Goal: Navigation & Orientation: Go to known website

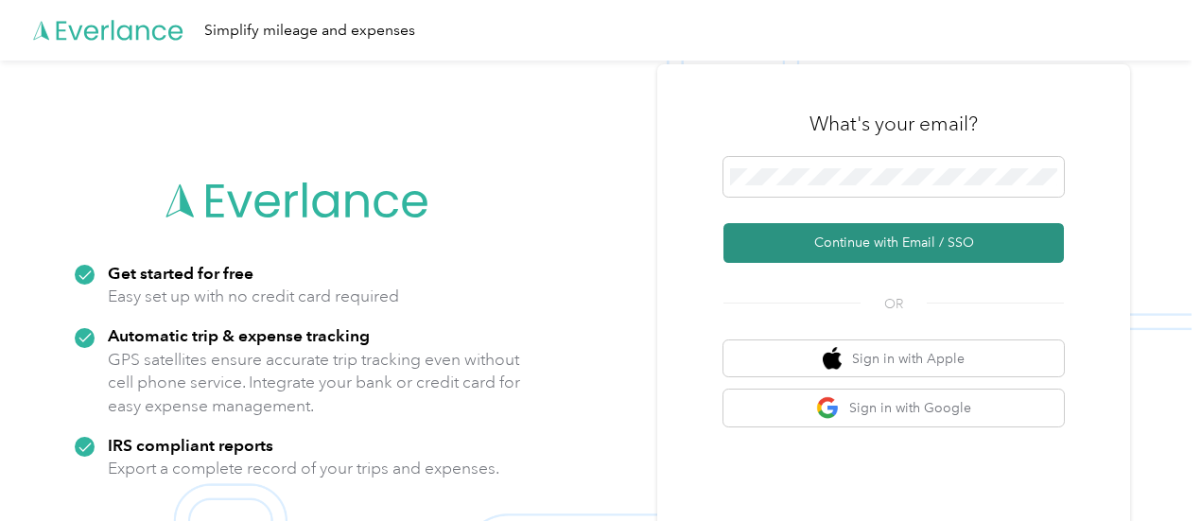
click at [874, 254] on button "Continue with Email / SSO" at bounding box center [894, 243] width 341 height 40
click at [814, 230] on button "Continue with Email / SSO" at bounding box center [894, 243] width 341 height 40
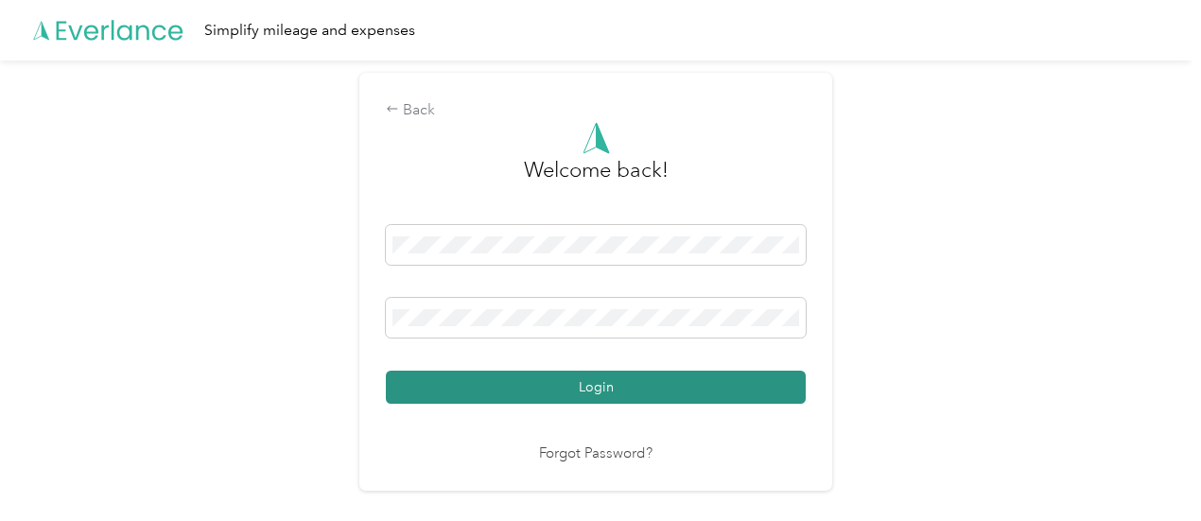
click at [506, 391] on button "Login" at bounding box center [596, 387] width 420 height 33
